Goal: Find specific page/section: Find specific page/section

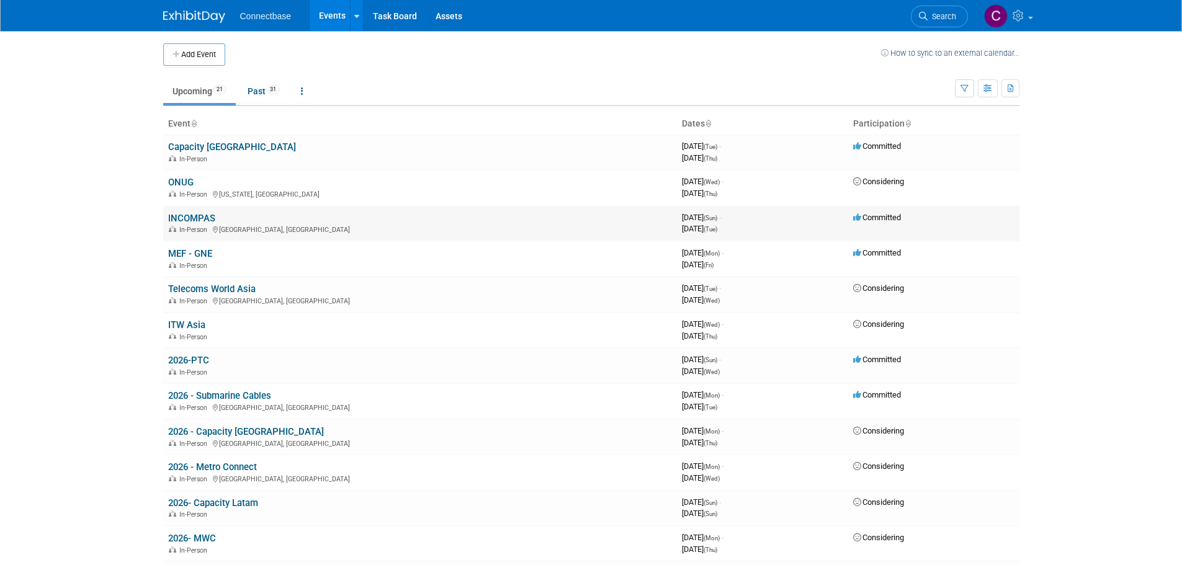
click at [196, 217] on link "INCOMPAS" at bounding box center [191, 218] width 47 height 11
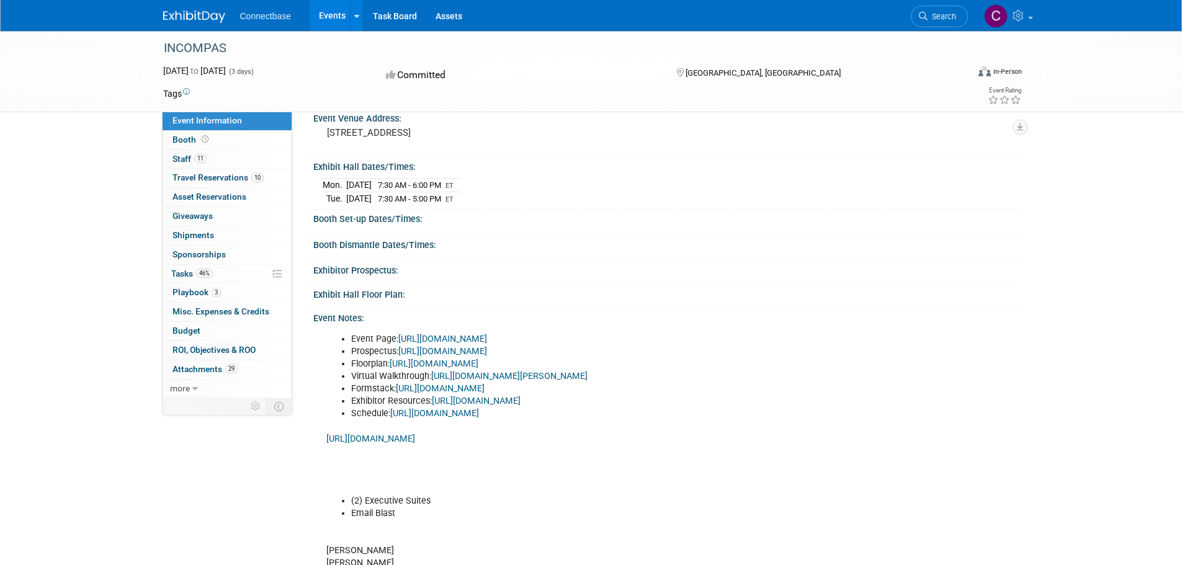
scroll to position [62, 0]
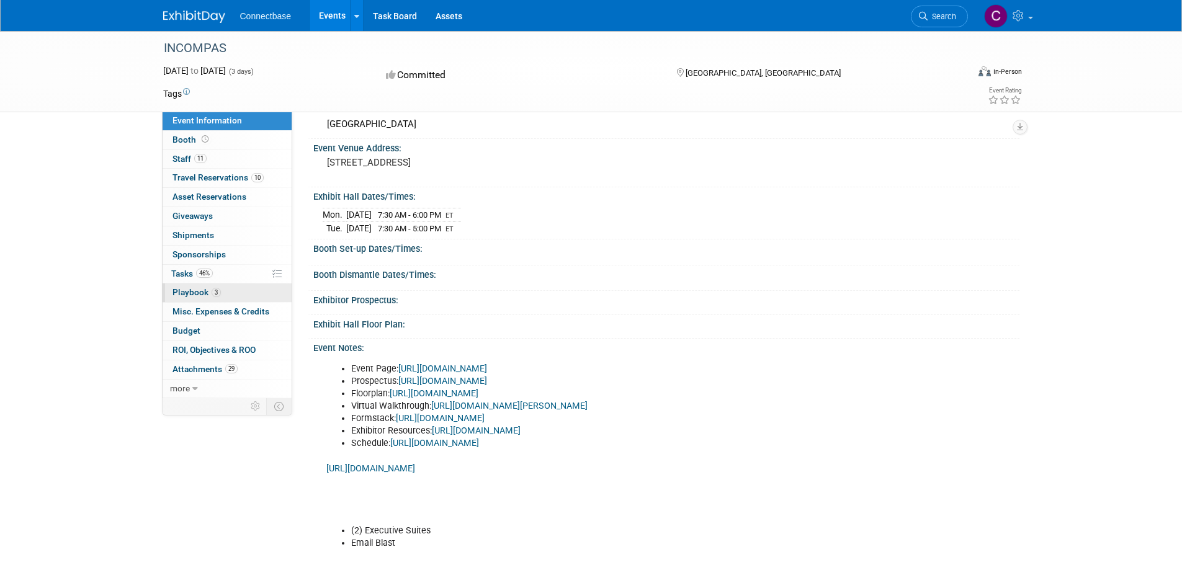
click at [201, 292] on span "Playbook 3" at bounding box center [197, 292] width 48 height 10
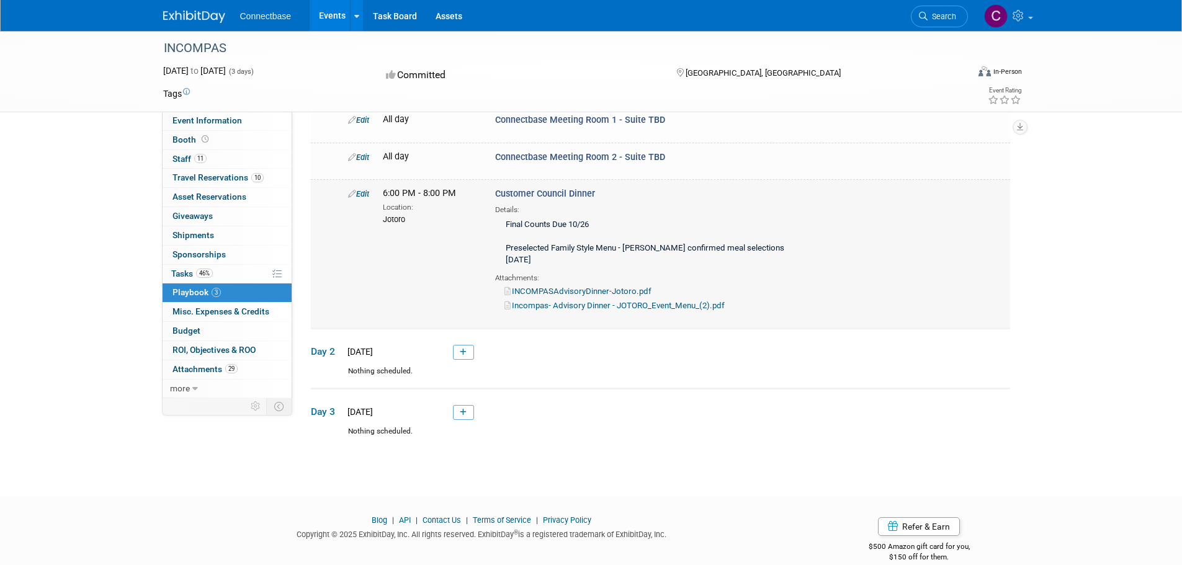
scroll to position [96, 0]
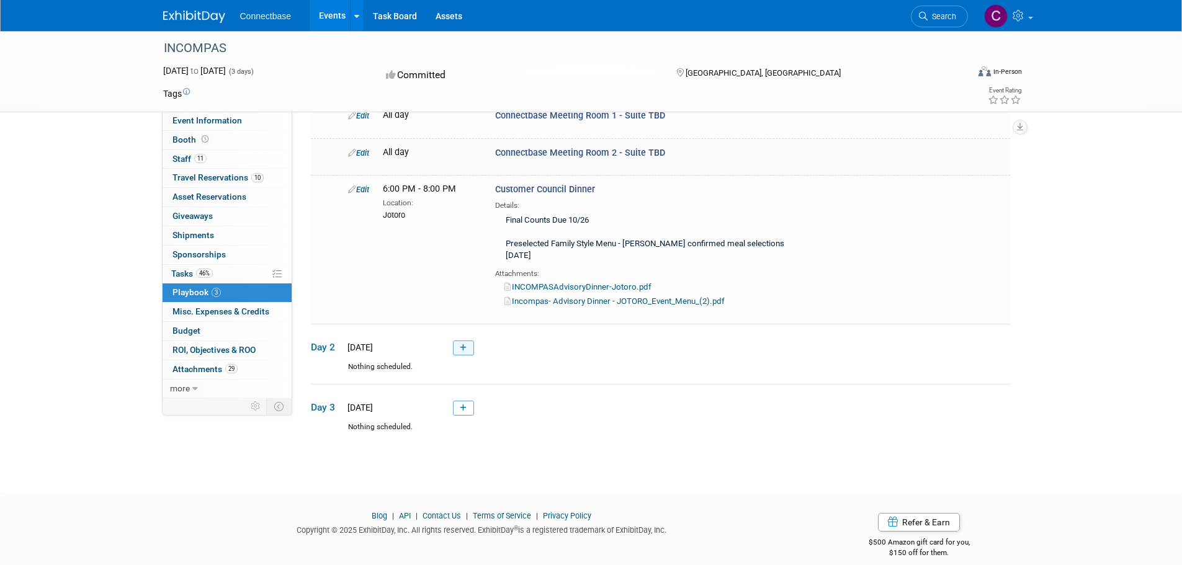
click at [467, 341] on link at bounding box center [463, 348] width 21 height 15
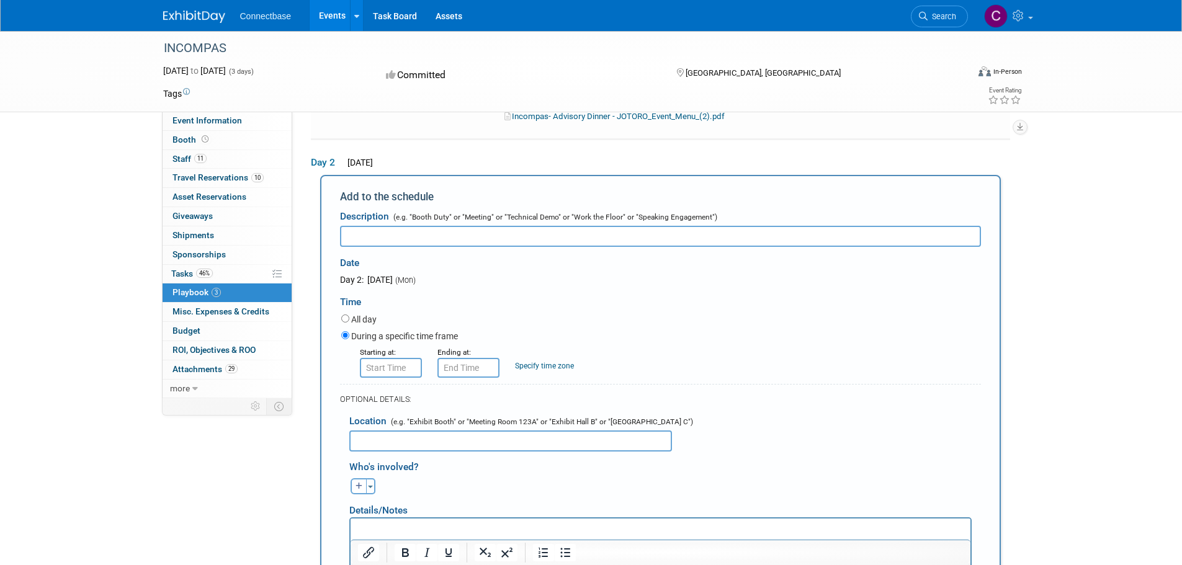
scroll to position [287, 0]
